Goal: Find specific page/section: Find specific page/section

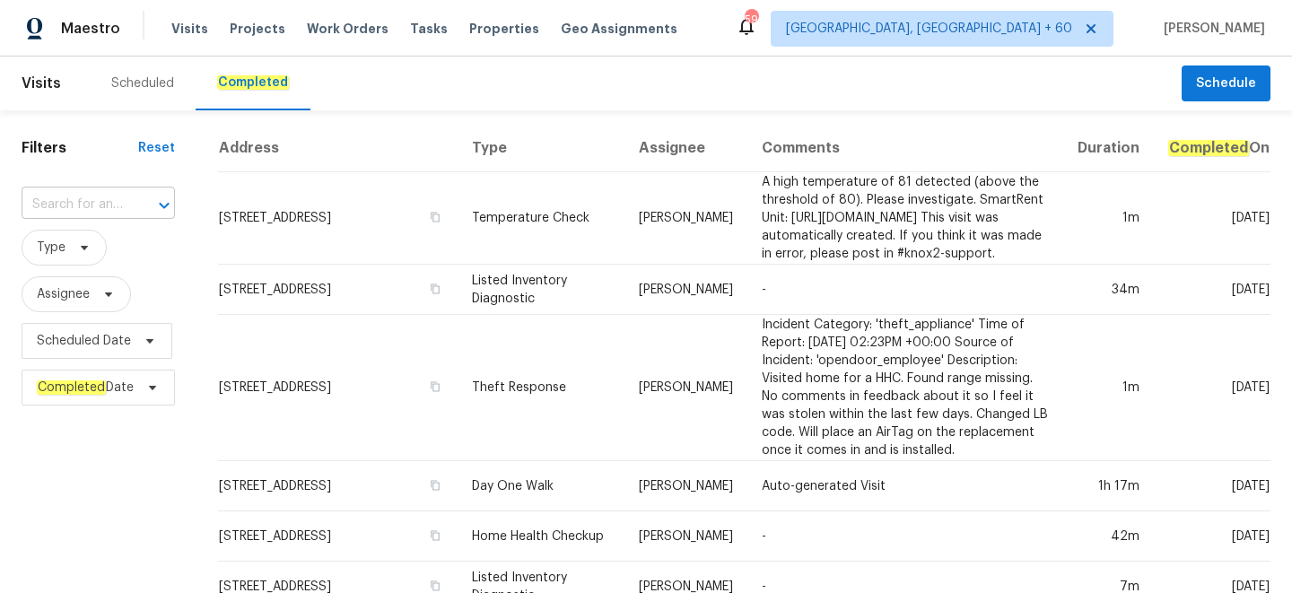
click at [110, 204] on input "text" at bounding box center [73, 205] width 103 height 28
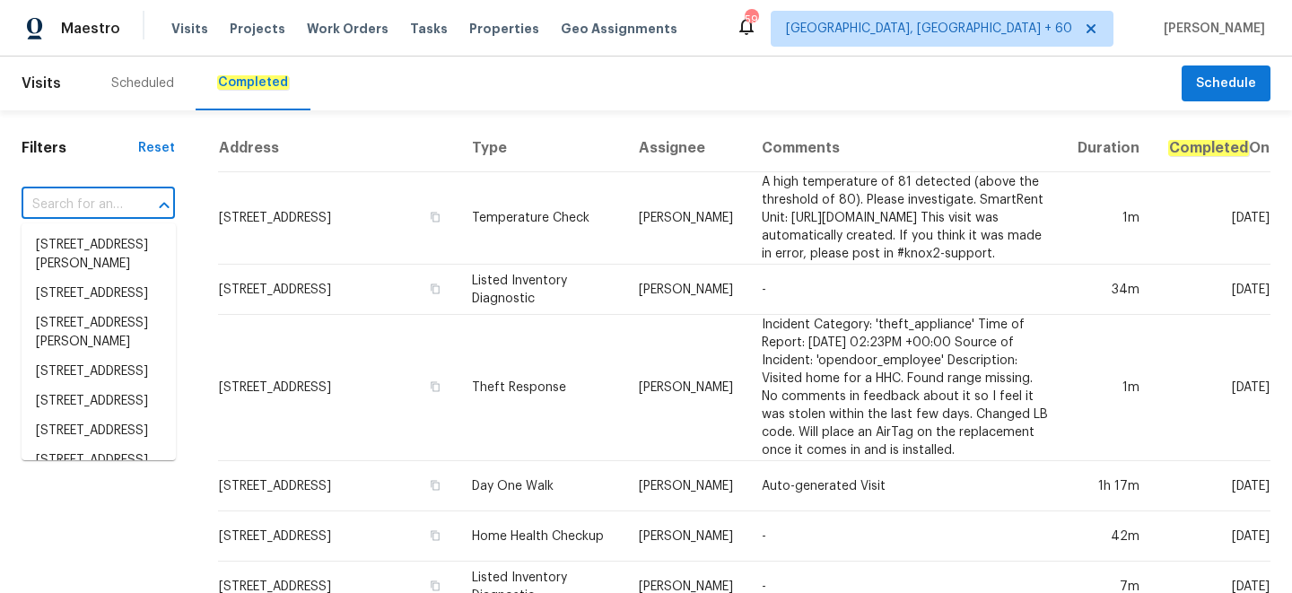
paste input "[STREET_ADDRESS][PERSON_NAME]"
type input "[STREET_ADDRESS][PERSON_NAME]"
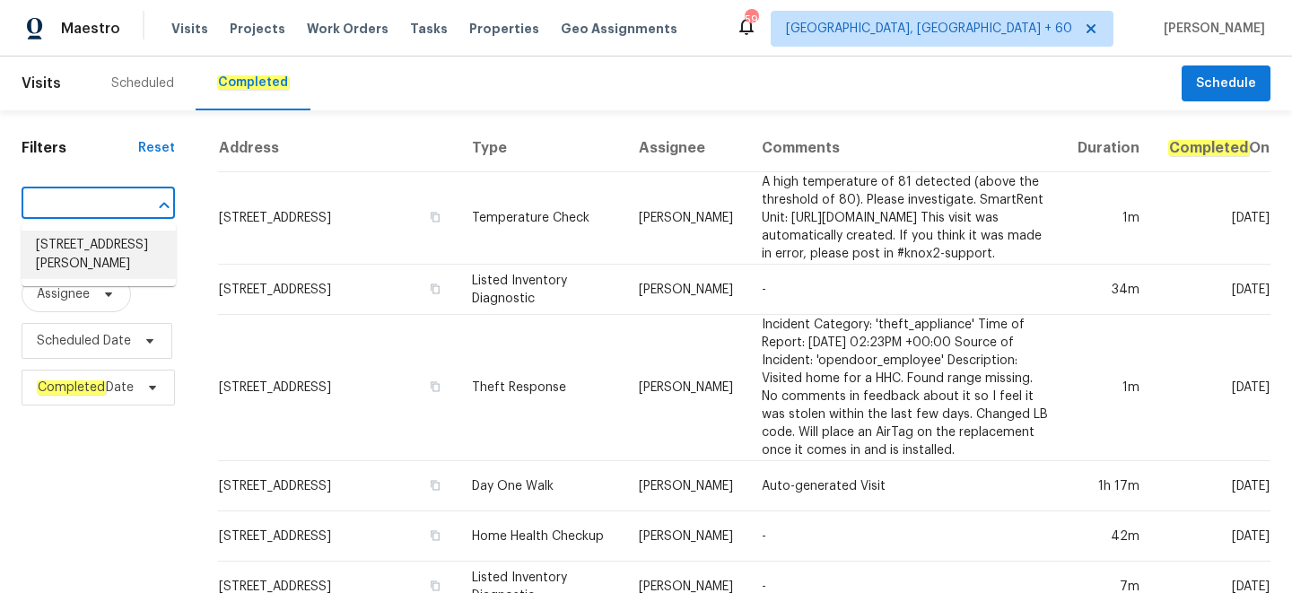
click at [104, 268] on li "[STREET_ADDRESS][PERSON_NAME]" at bounding box center [99, 255] width 154 height 48
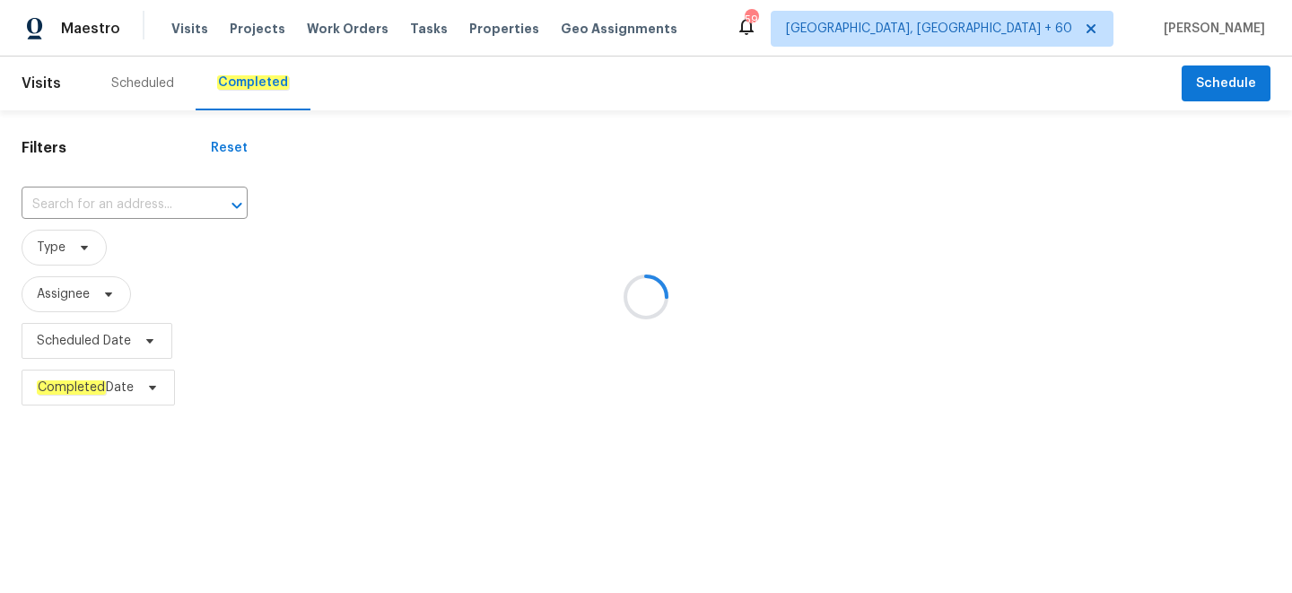
type input "[STREET_ADDRESS][PERSON_NAME]"
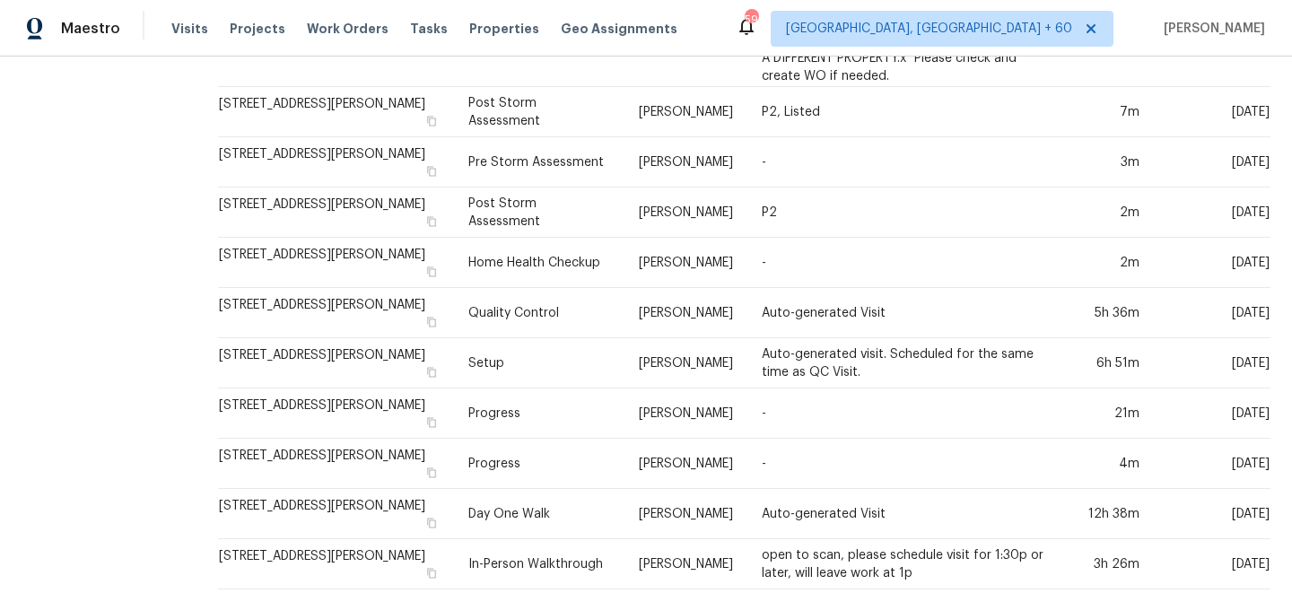
scroll to position [685, 0]
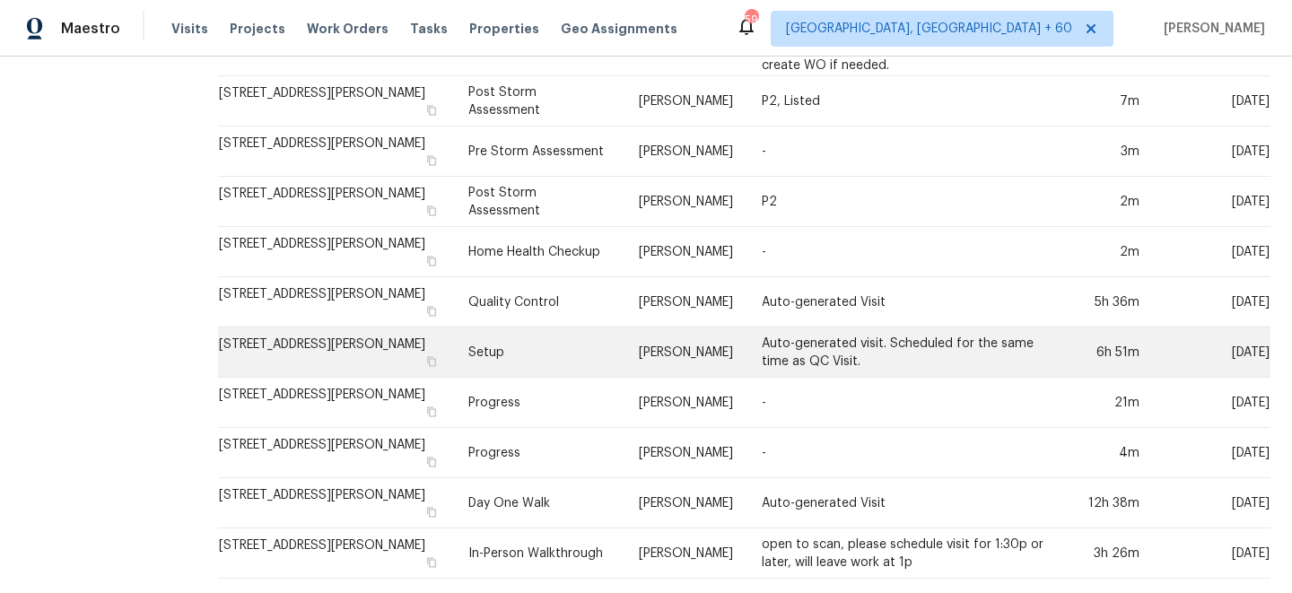
click at [543, 363] on td "Setup" at bounding box center [539, 352] width 171 height 50
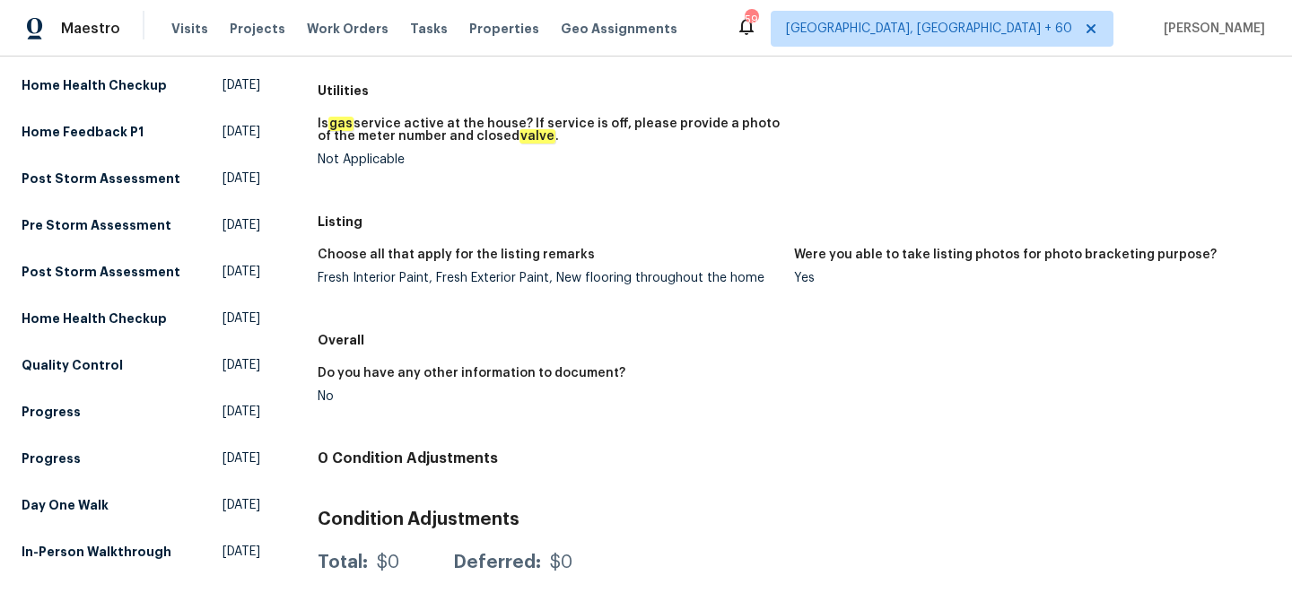
scroll to position [465, 0]
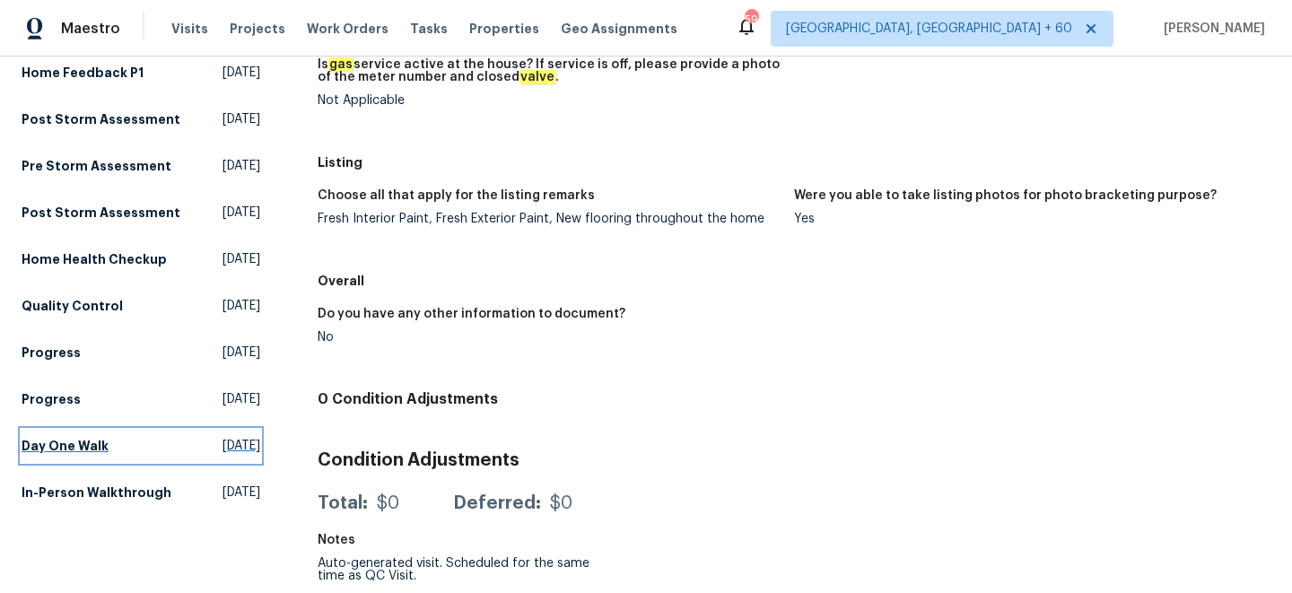
click at [80, 455] on h5 "Day One Walk" at bounding box center [65, 446] width 87 height 18
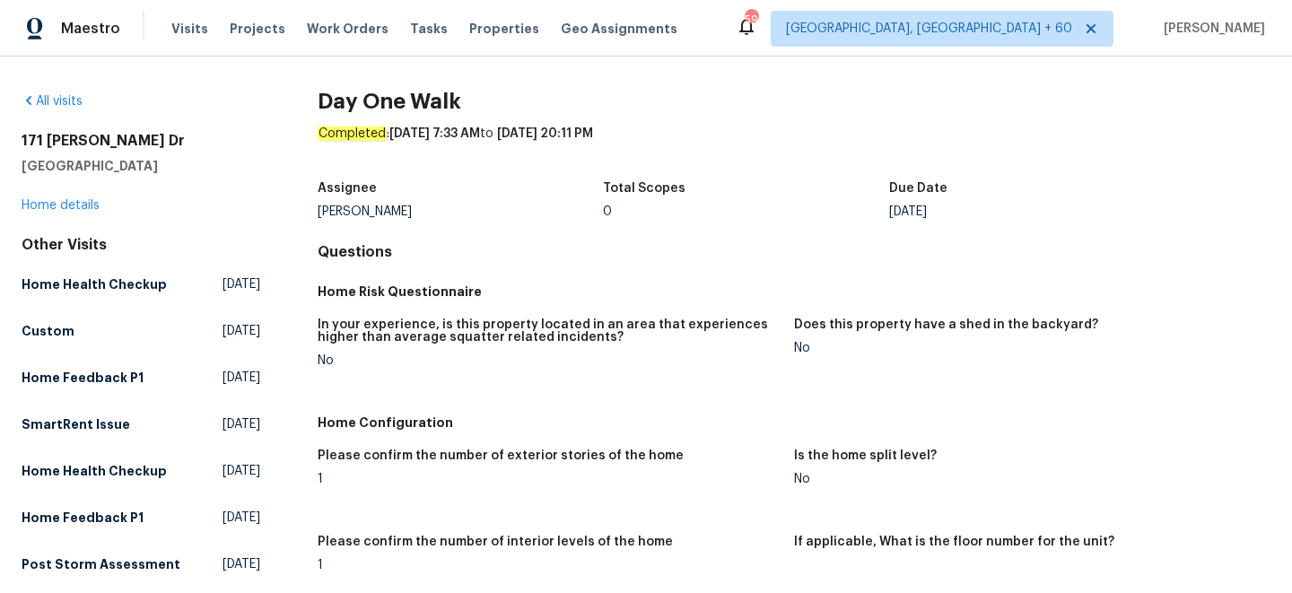
scroll to position [2318, 0]
